Goal: Information Seeking & Learning: Compare options

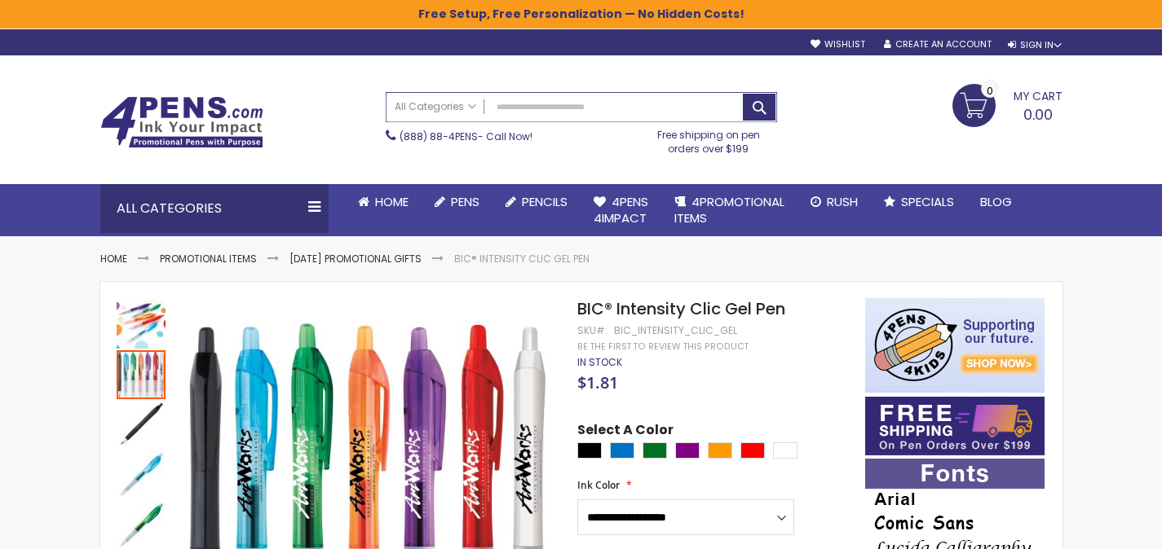
click at [582, 121] on input "Search" at bounding box center [581, 107] width 390 height 29
paste input "**********"
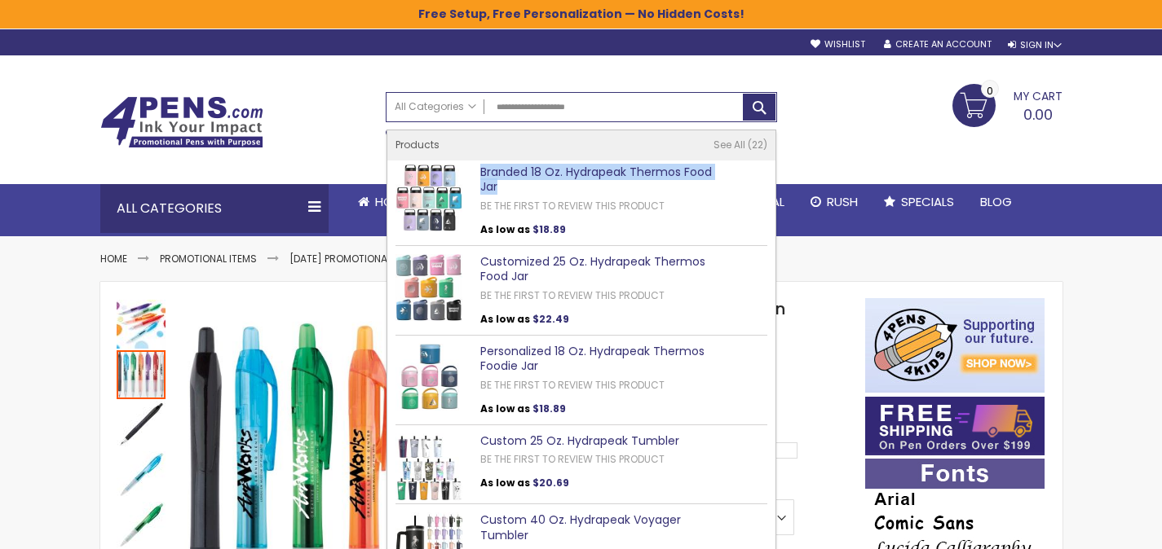
type input "**********"
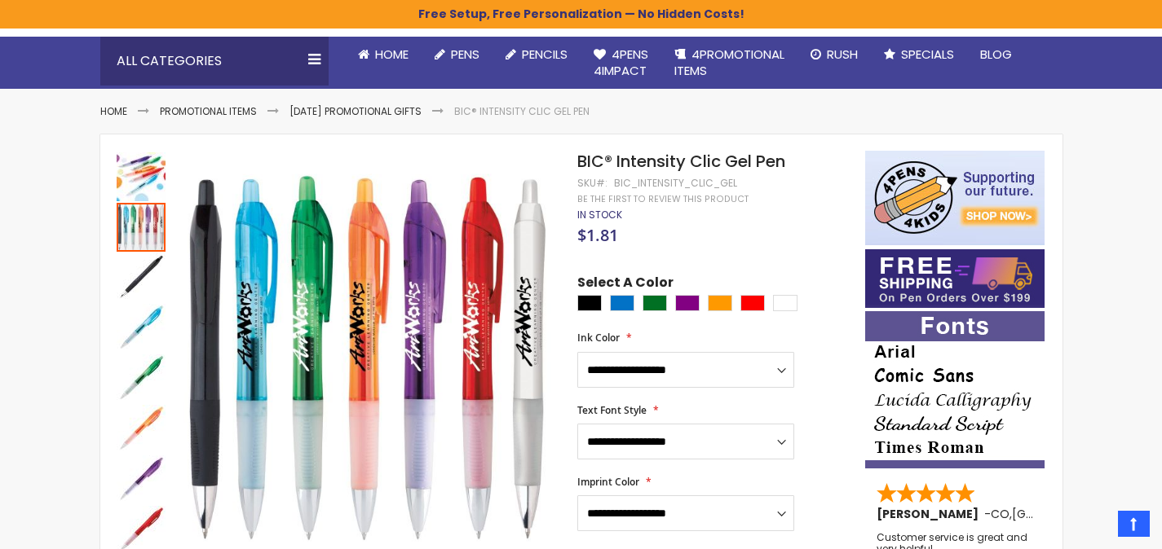
scroll to position [95, 0]
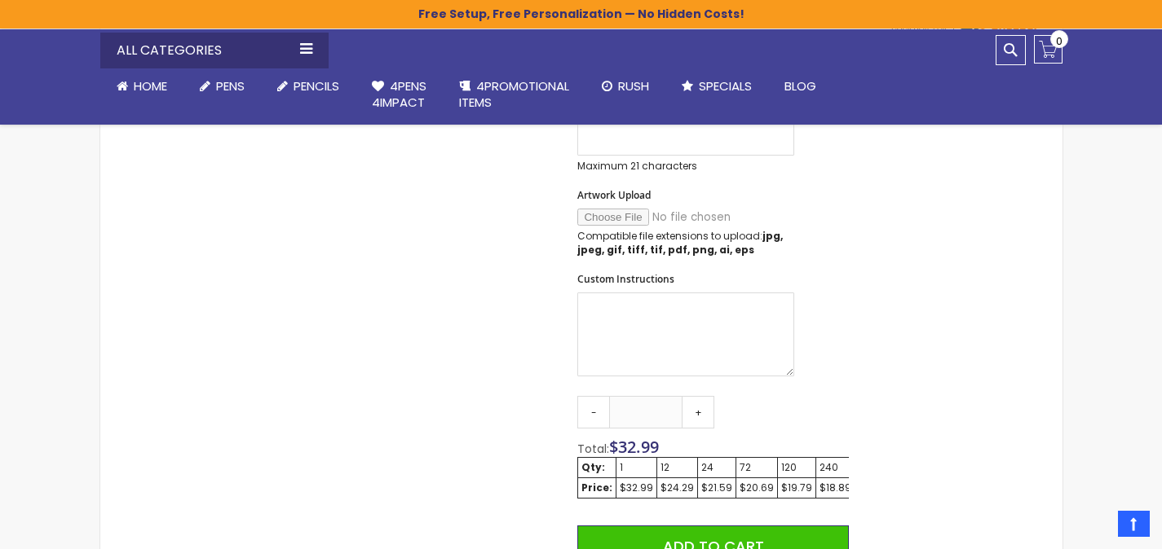
scroll to position [808, 0]
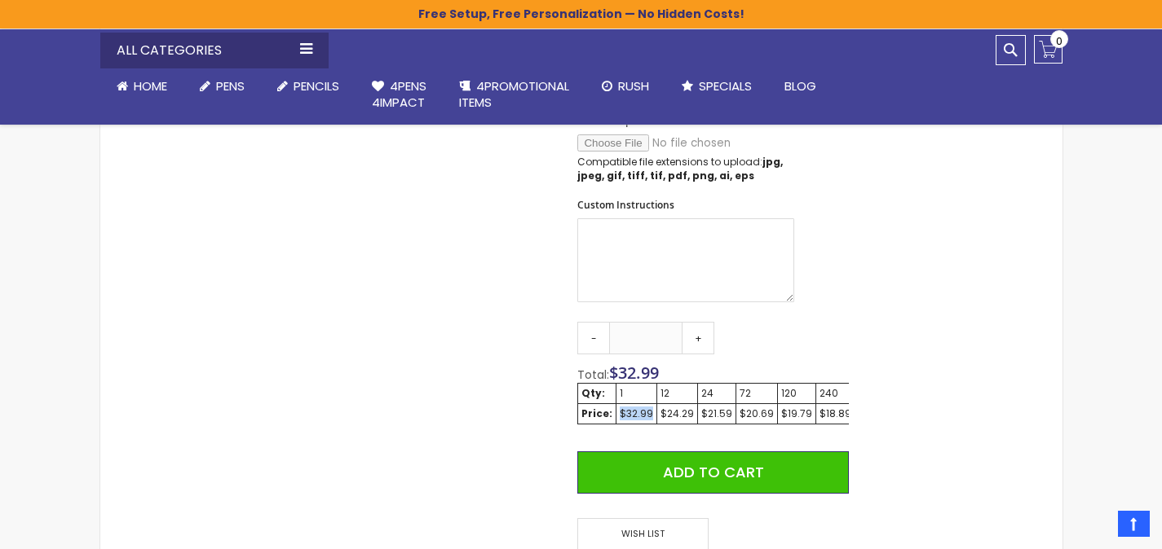
drag, startPoint x: 650, startPoint y: 415, endPoint x: 618, endPoint y: 414, distance: 32.6
click at [618, 414] on td "$32.99" at bounding box center [636, 414] width 41 height 20
copy div "$32.99"
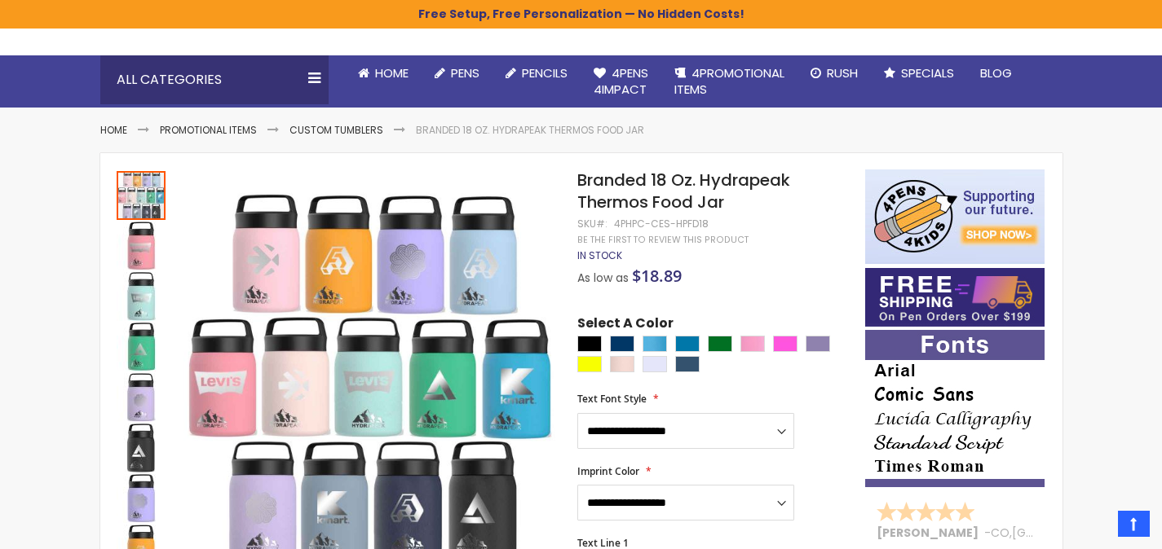
scroll to position [91, 0]
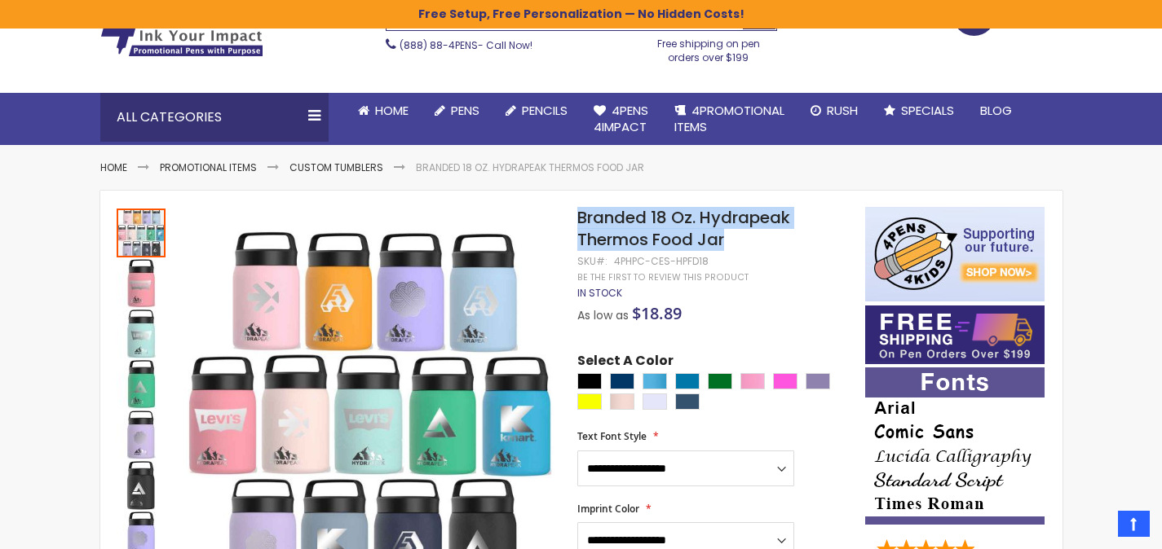
drag, startPoint x: 573, startPoint y: 216, endPoint x: 772, endPoint y: 246, distance: 201.2
copy div "Skip to the end of the images gallery Skip to the beginning of the images galle…"
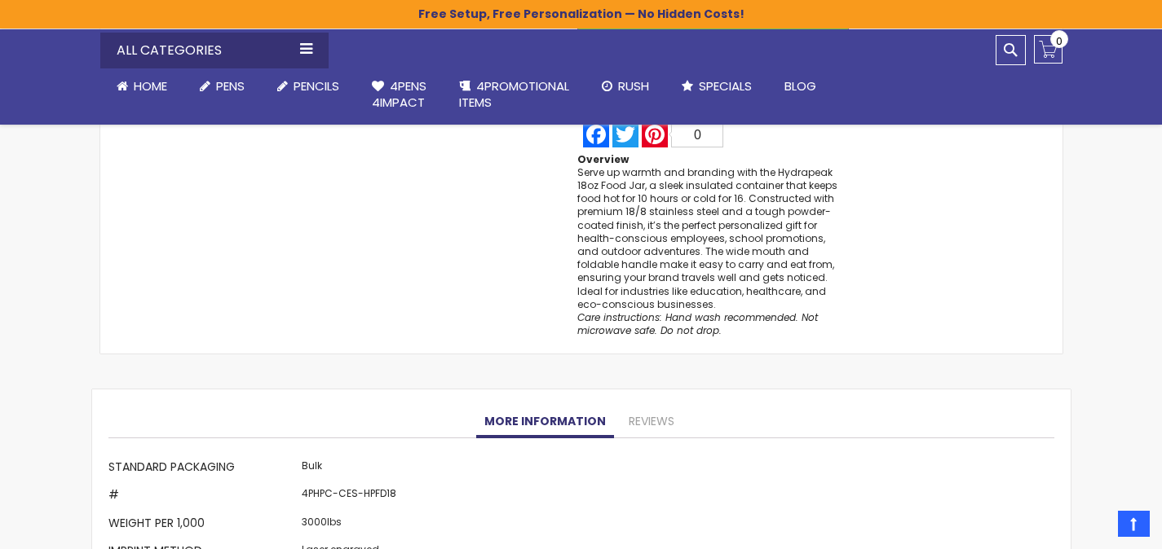
scroll to position [1548, 0]
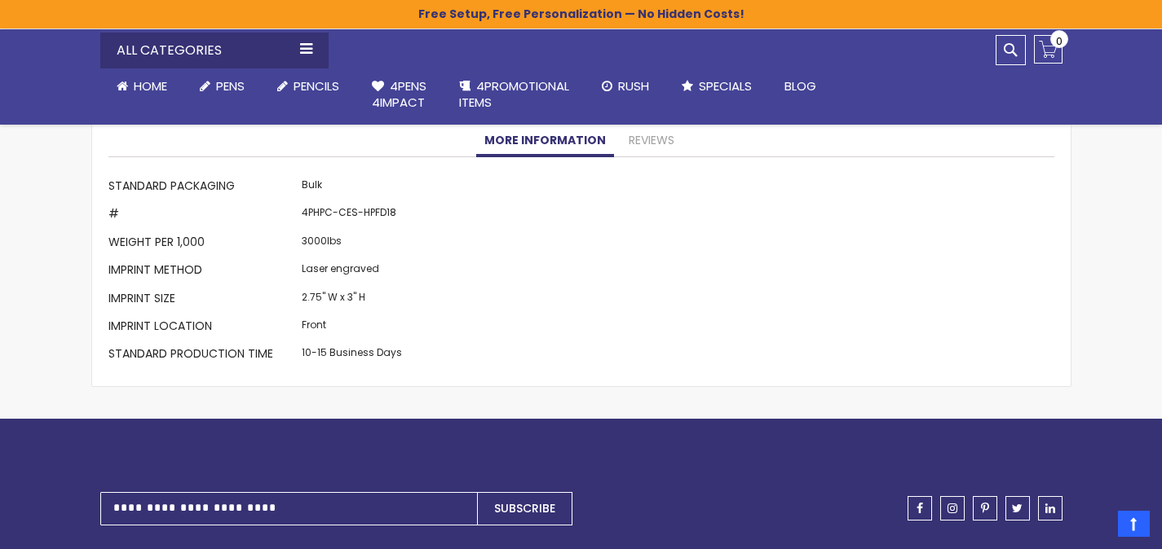
click at [382, 211] on td "4PHPC-CES-HPFD18" at bounding box center [352, 216] width 108 height 28
copy td "HPFD18"
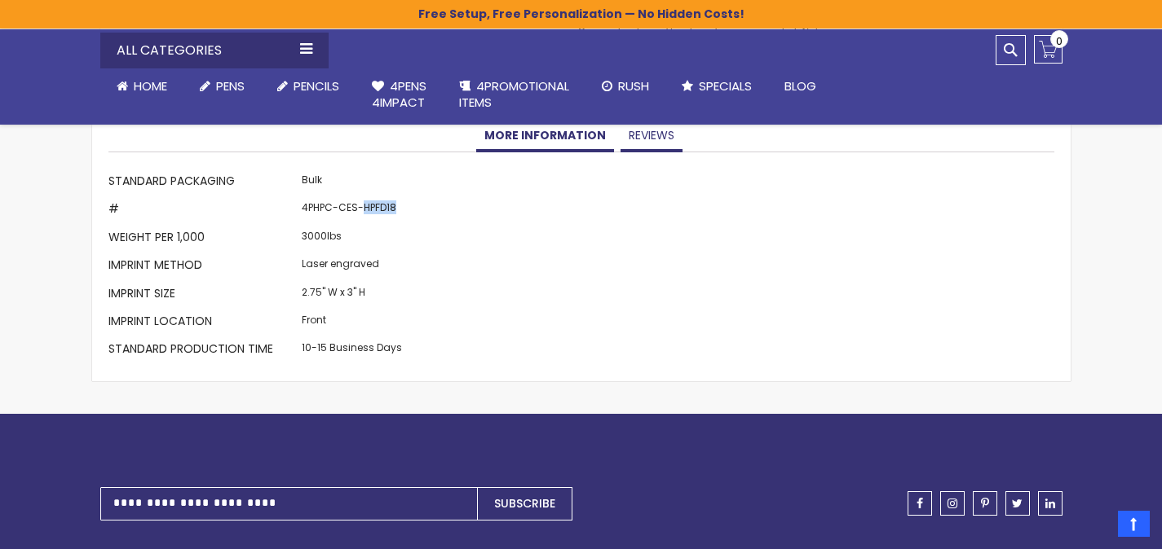
scroll to position [1582, 0]
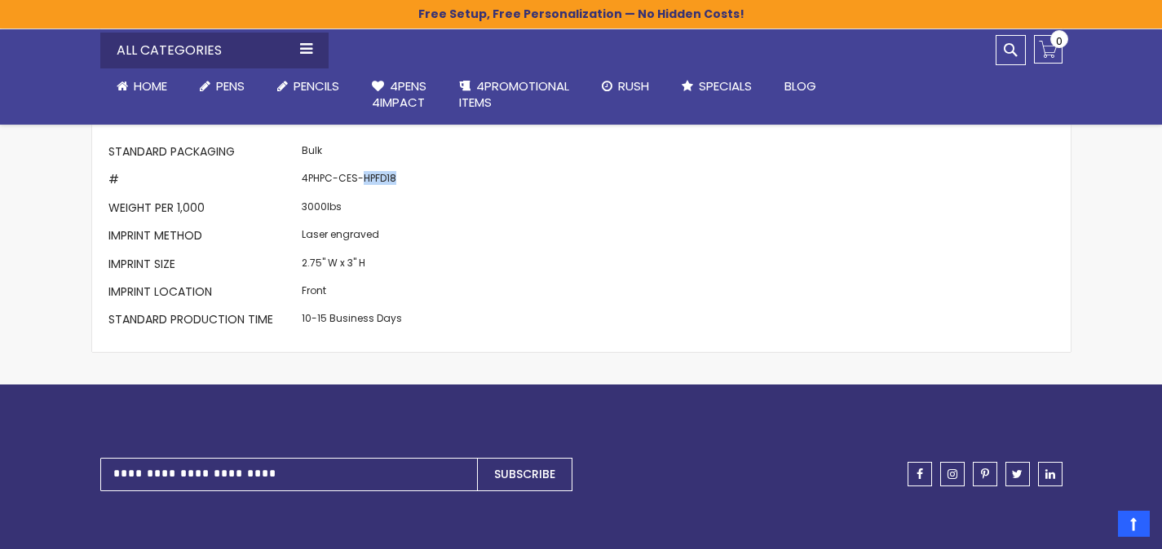
click at [384, 179] on td "4PHPC-CES-HPFD18" at bounding box center [352, 182] width 108 height 28
copy td "HPFD18"
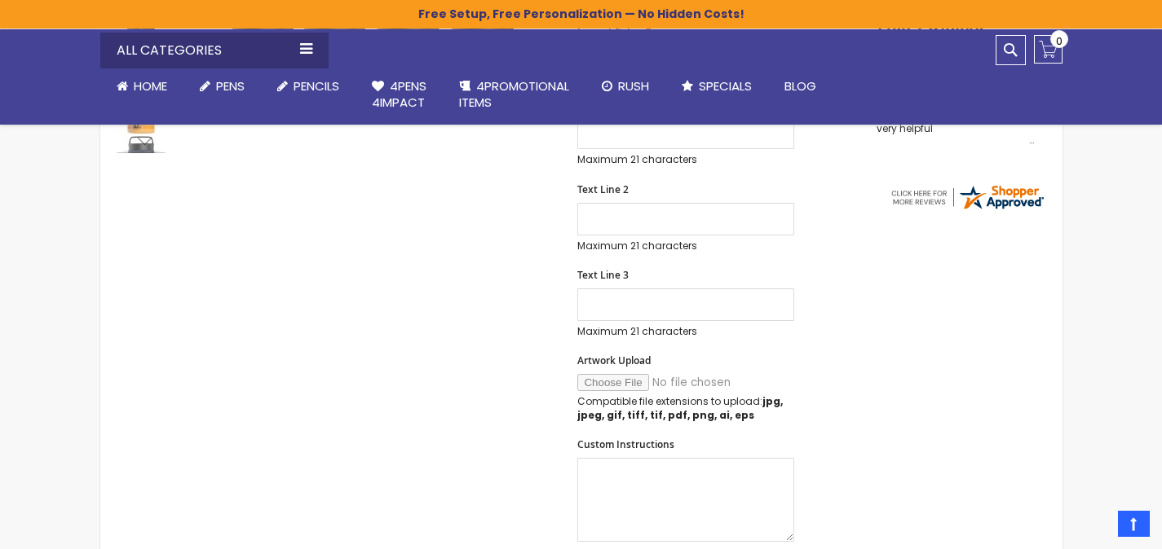
scroll to position [214, 0]
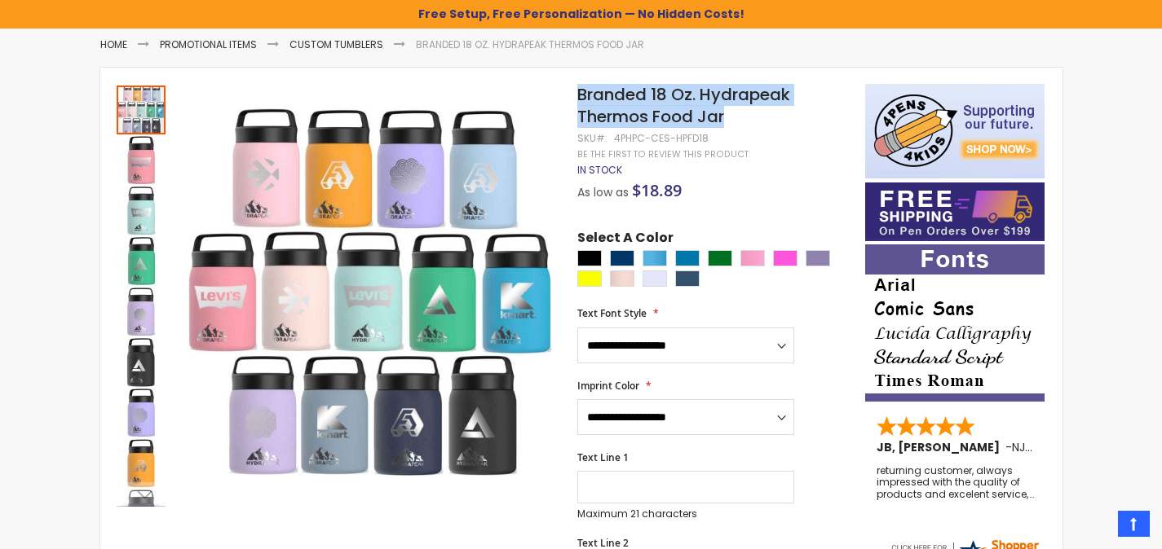
drag, startPoint x: 574, startPoint y: 91, endPoint x: 722, endPoint y: 113, distance: 150.0
copy div "Skip to the end of the images gallery Skip to the beginning of the images galle…"
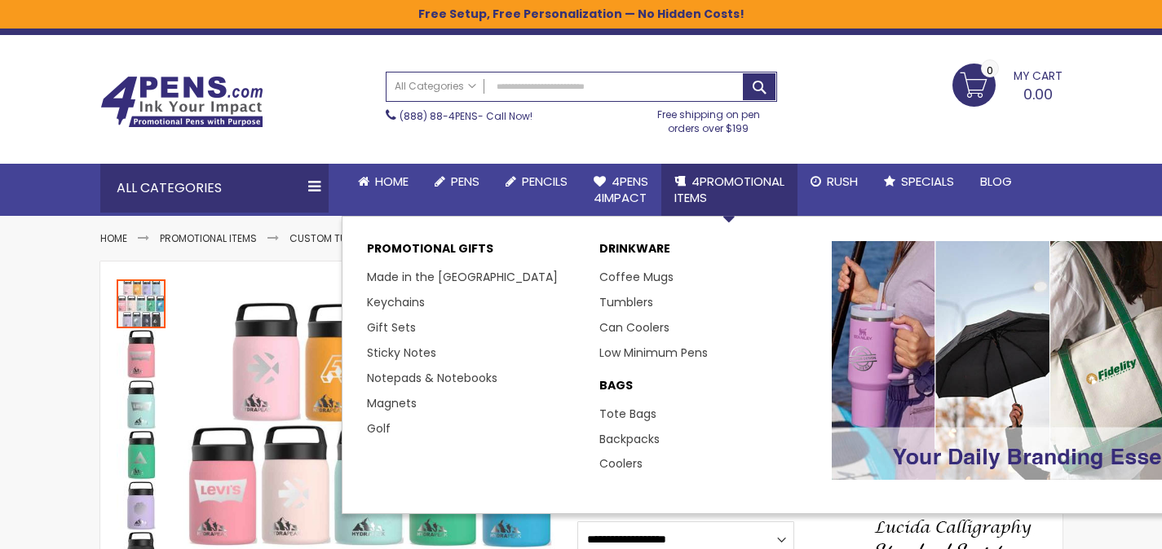
scroll to position [40, 0]
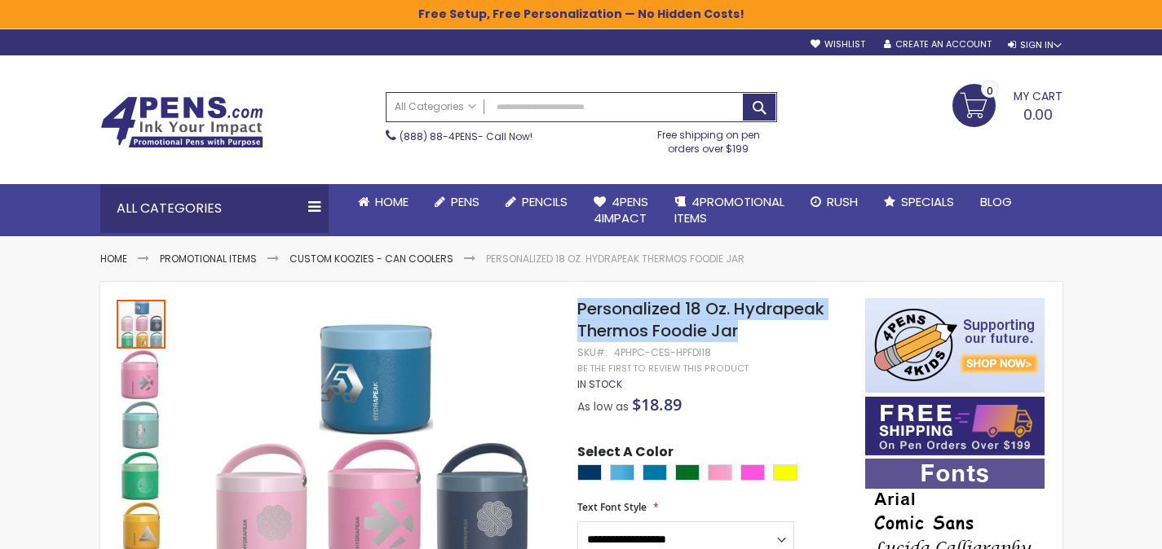
drag, startPoint x: 721, startPoint y: 329, endPoint x: 576, endPoint y: 311, distance: 145.5
copy div "Skip to the end of the images gallery Skip to the beginning of the images galle…"
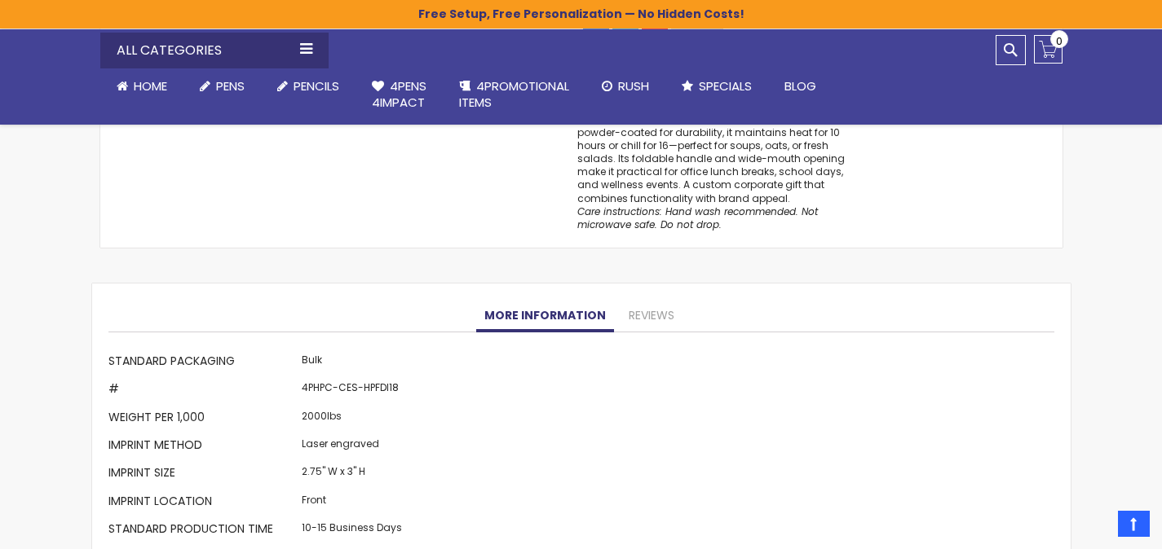
scroll to position [1425, 0]
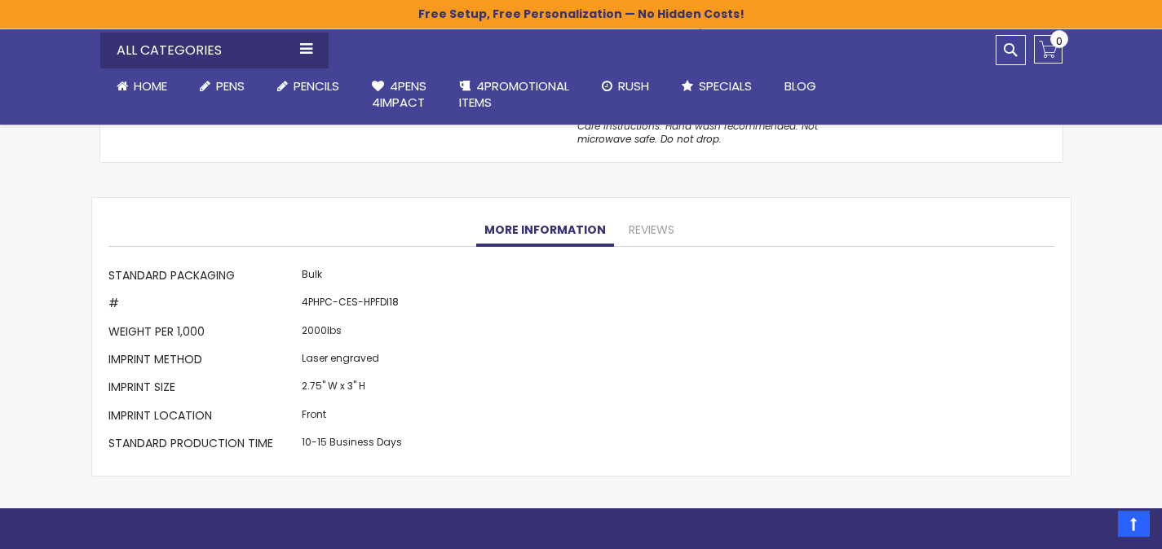
click at [377, 310] on td "4PHPC-CES-HPFDI18" at bounding box center [352, 306] width 108 height 28
copy td "HPFDI18"
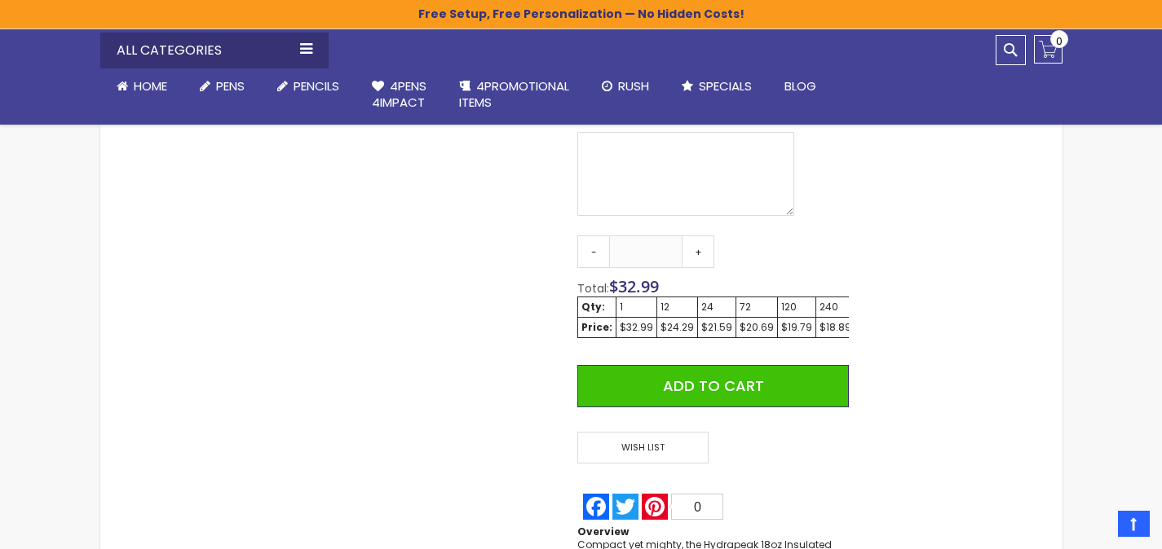
scroll to position [89, 0]
